Goal: Task Accomplishment & Management: Manage account settings

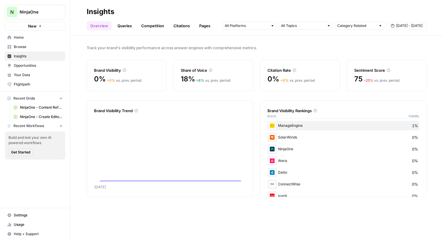
click at [42, 27] on button "New" at bounding box center [35, 26] width 61 height 9
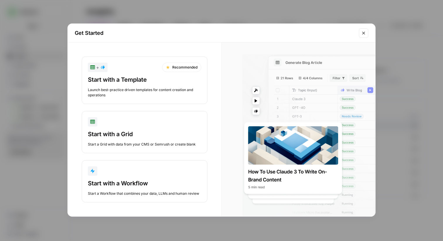
click at [150, 8] on div "Get Started + Recommended Start with a Template Launch best-practice driven tem…" at bounding box center [221, 120] width 443 height 241
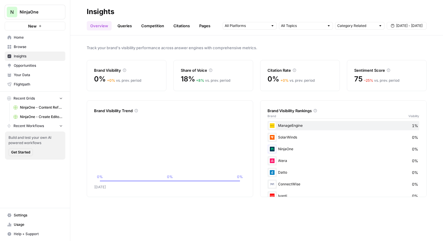
click at [30, 12] on span "NinjaOne" at bounding box center [37, 12] width 35 height 6
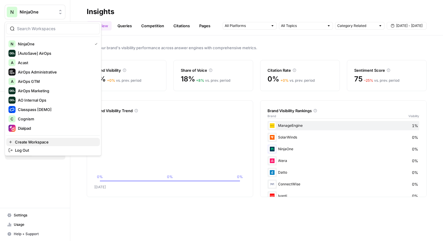
click at [45, 143] on span "Create Workspace" at bounding box center [55, 142] width 80 height 6
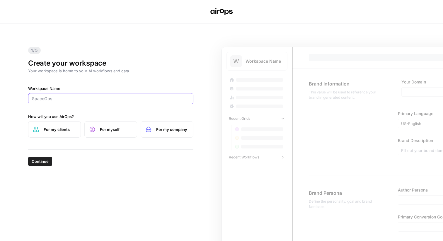
click at [57, 96] on input "Workspace Name" at bounding box center [111, 99] width 158 height 6
type input "8am"
click at [37, 163] on span "Continue" at bounding box center [40, 161] width 17 height 6
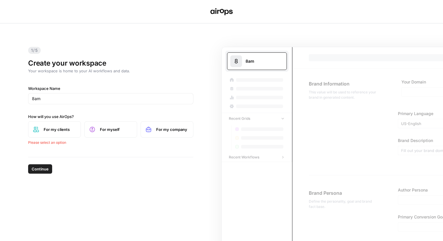
click at [97, 124] on label "For myself" at bounding box center [110, 129] width 53 height 16
click at [43, 163] on span "Continue" at bounding box center [40, 161] width 17 height 6
